Goal: Task Accomplishment & Management: Use online tool/utility

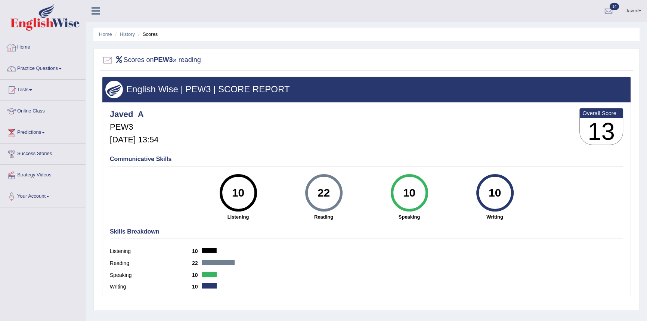
drag, startPoint x: 0, startPoint y: 0, endPoint x: 23, endPoint y: 47, distance: 52.4
click at [23, 47] on link "Home" at bounding box center [42, 46] width 85 height 19
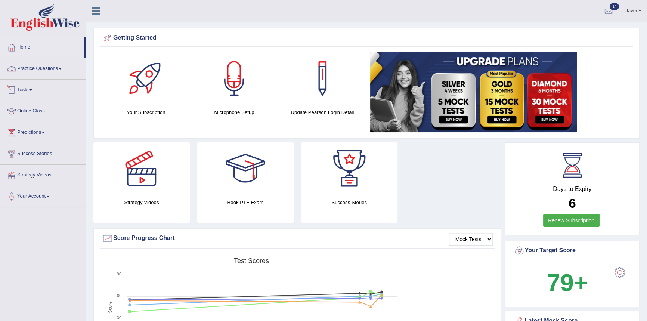
click at [46, 66] on link "Practice Questions" at bounding box center [42, 67] width 85 height 19
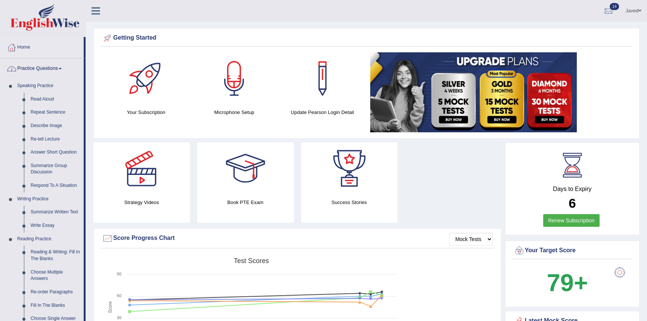
click at [48, 65] on link "Practice Questions" at bounding box center [41, 67] width 83 height 19
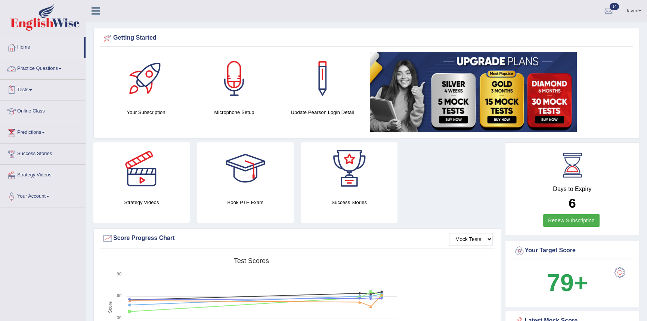
click at [37, 91] on link "Tests" at bounding box center [42, 89] width 85 height 19
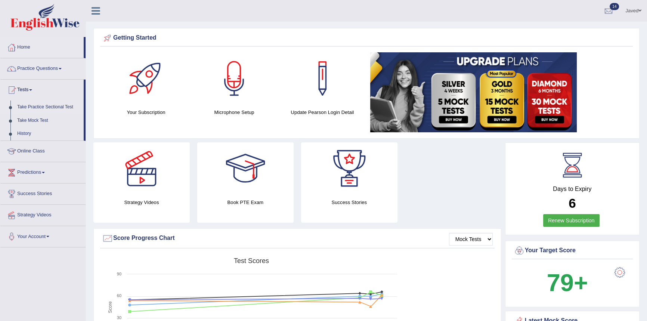
click at [53, 105] on link "Take Practice Sectional Test" at bounding box center [49, 106] width 70 height 13
